Goal: Book appointment/travel/reservation

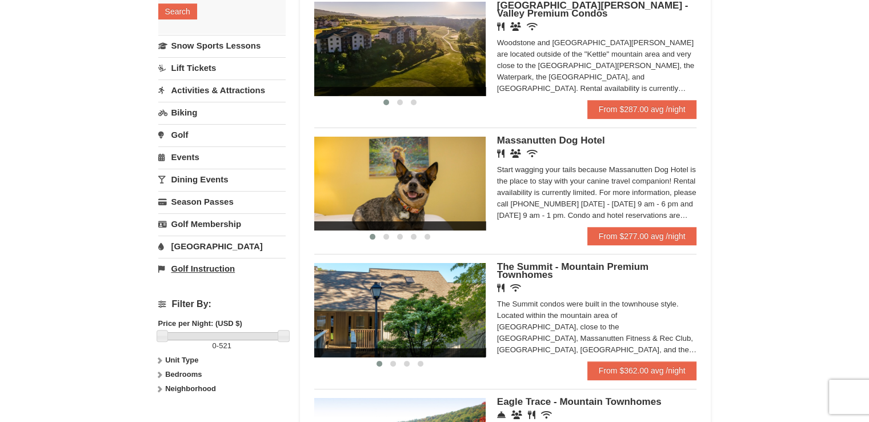
scroll to position [229, 0]
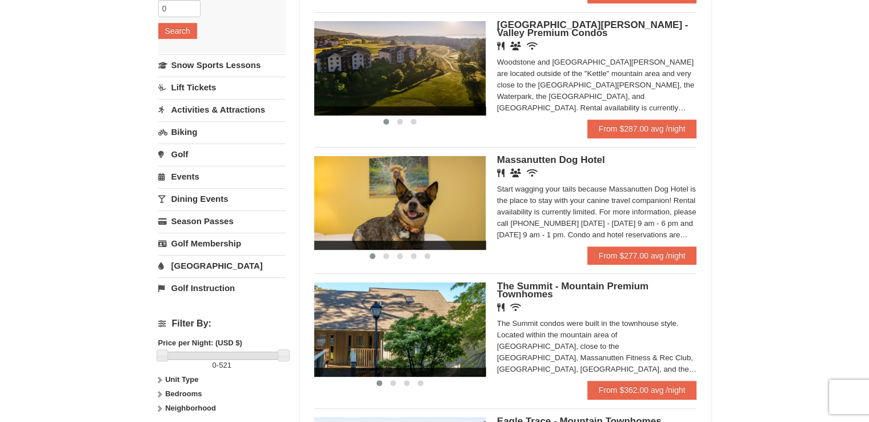
click at [199, 113] on link "Activities & Attractions" at bounding box center [221, 109] width 127 height 21
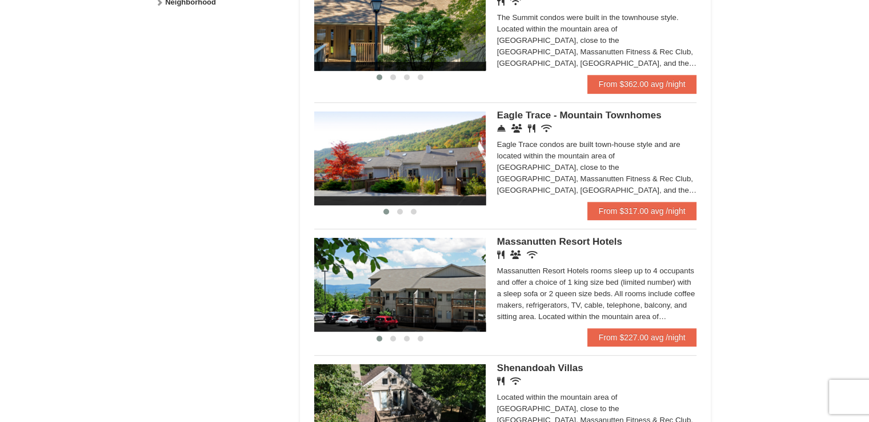
scroll to position [514, 0]
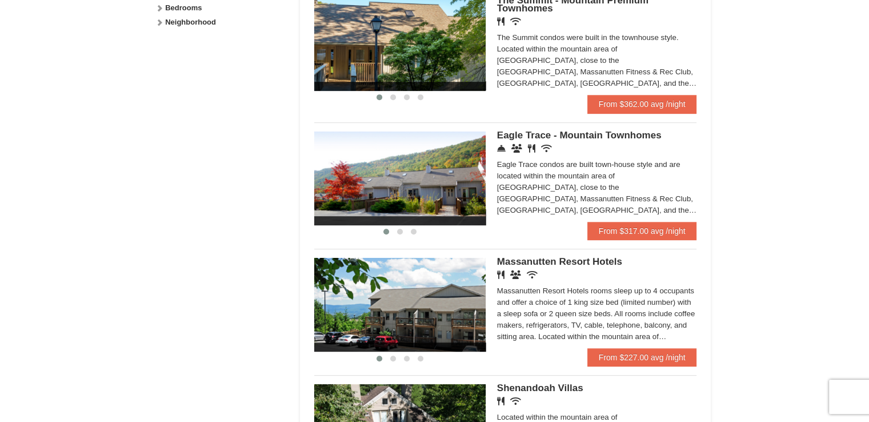
click at [599, 258] on div "‹ › [GEOGRAPHIC_DATA] Hotels Restaurant Banquet Facilities Wireless Internet (f…" at bounding box center [505, 303] width 383 height 108
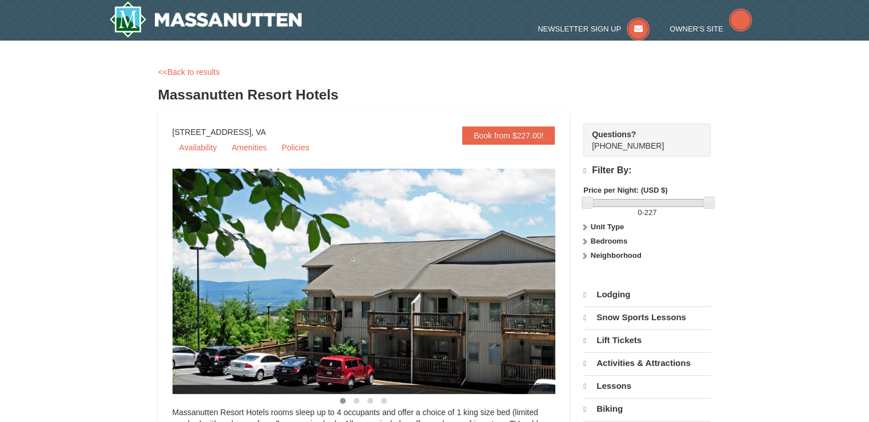
select select "9"
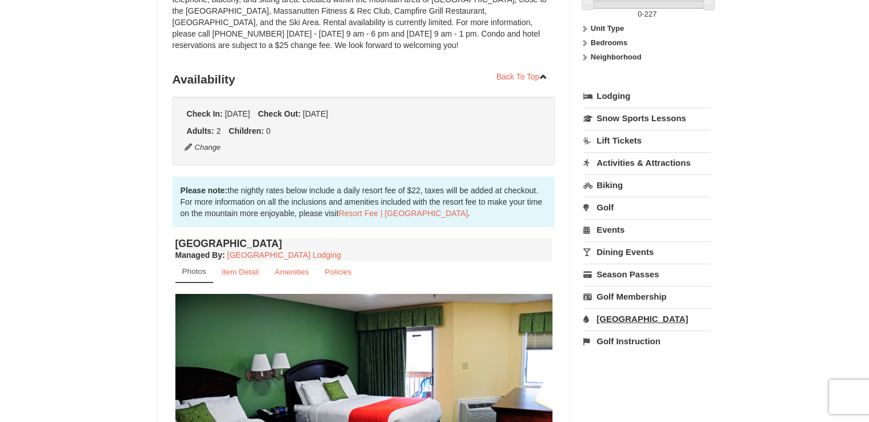
scroll to position [171, 0]
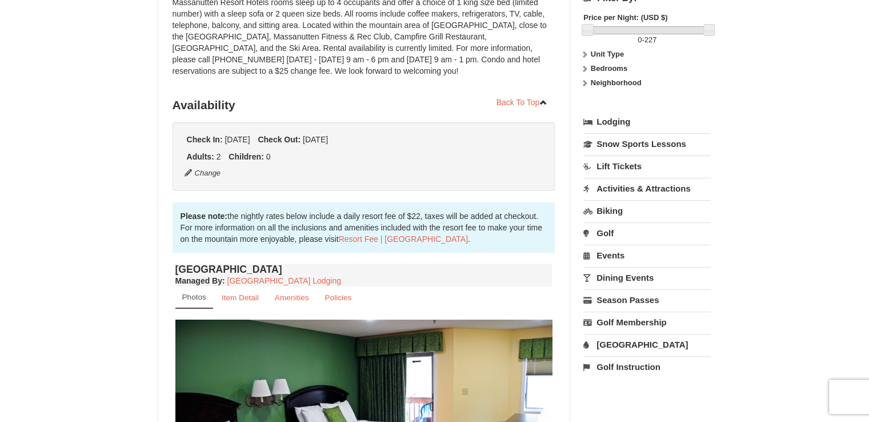
click at [862, 85] on div "× <<Back to results Massanutten Resort Hotels Book from $227.00! 1822 Resort Dr…" at bounding box center [434, 371] width 869 height 1005
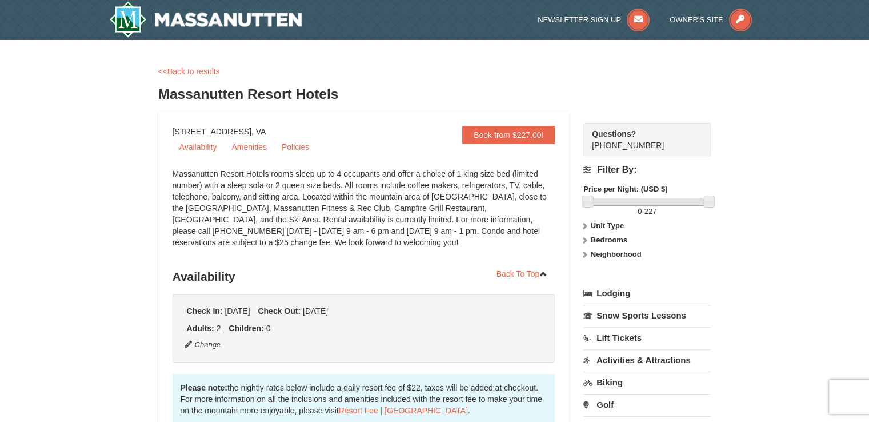
scroll to position [0, 0]
click at [169, 71] on link "<<Back to results" at bounding box center [189, 71] width 62 height 9
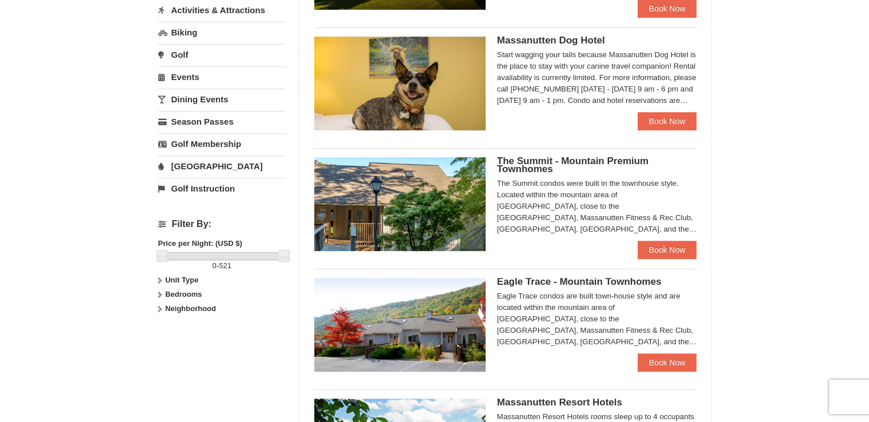
scroll to position [263, 0]
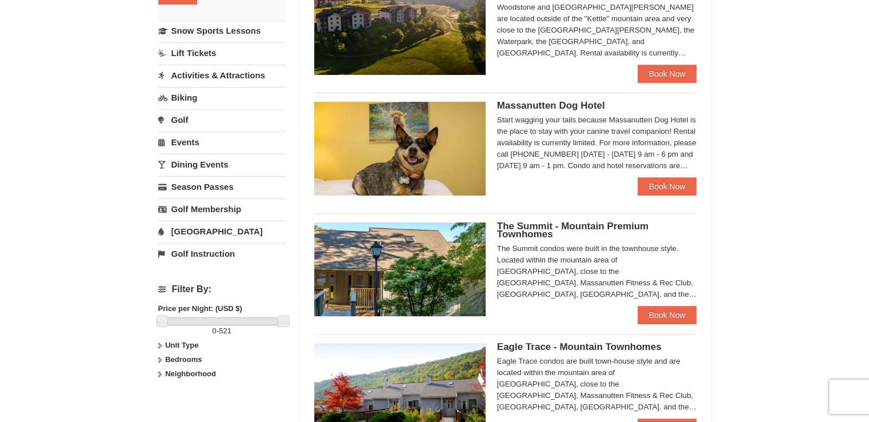
click at [184, 231] on link "[GEOGRAPHIC_DATA]" at bounding box center [221, 231] width 127 height 21
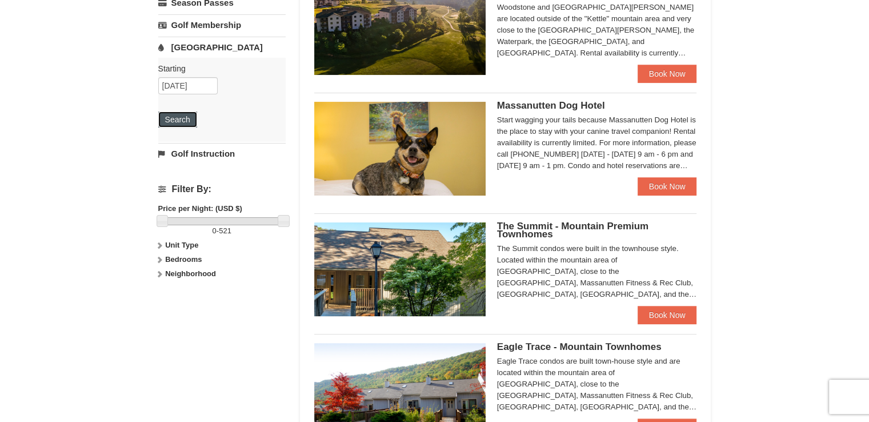
click at [180, 118] on button "Search" at bounding box center [177, 119] width 39 height 16
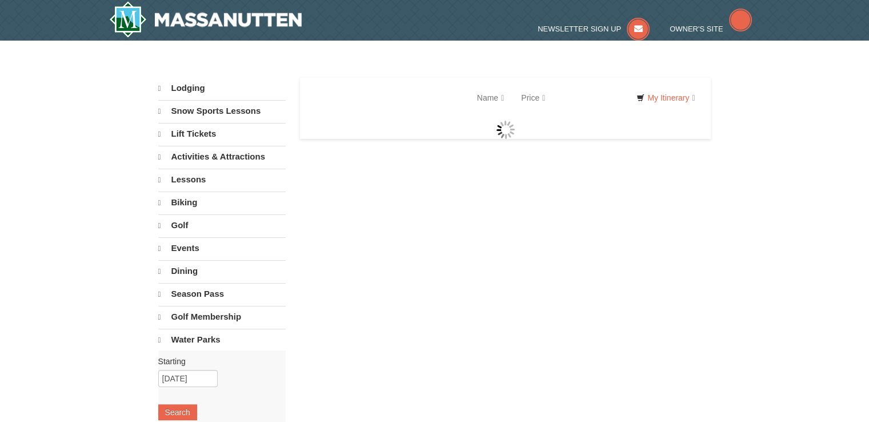
select select "9"
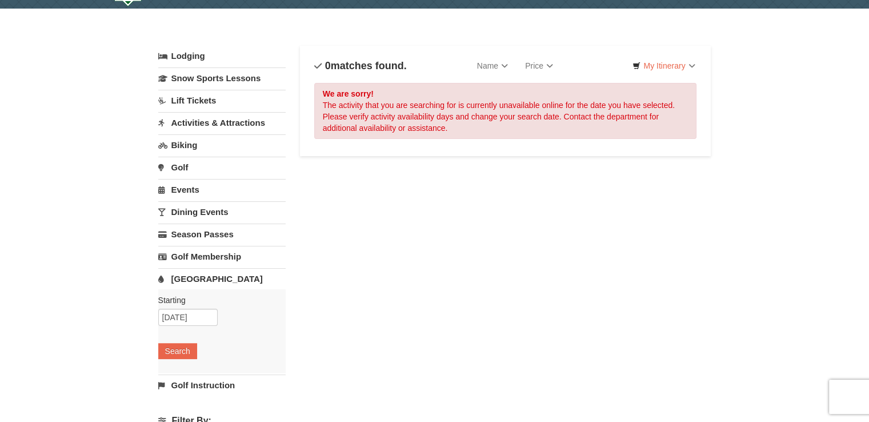
scroll to position [57, 0]
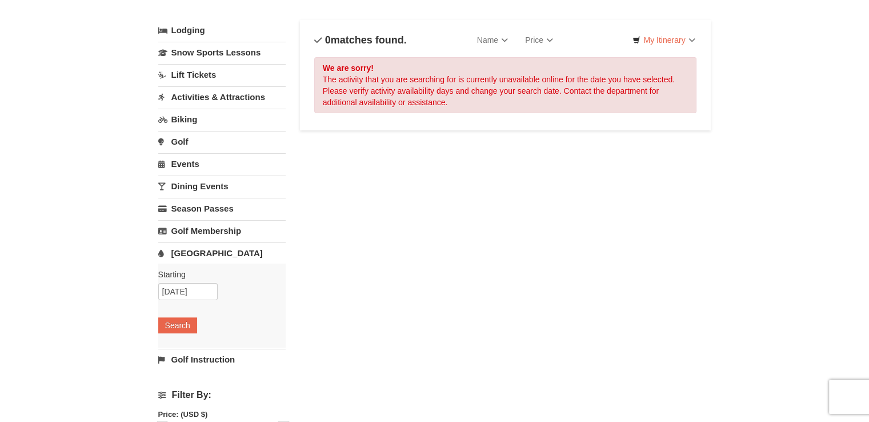
click at [195, 98] on link "Activities & Attractions" at bounding box center [221, 96] width 127 height 21
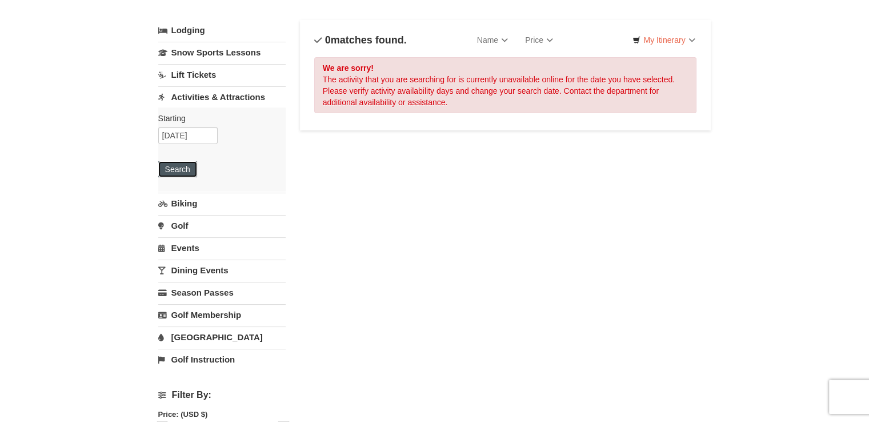
click at [178, 174] on button "Search" at bounding box center [177, 169] width 39 height 16
